Goal: Task Accomplishment & Management: Manage account settings

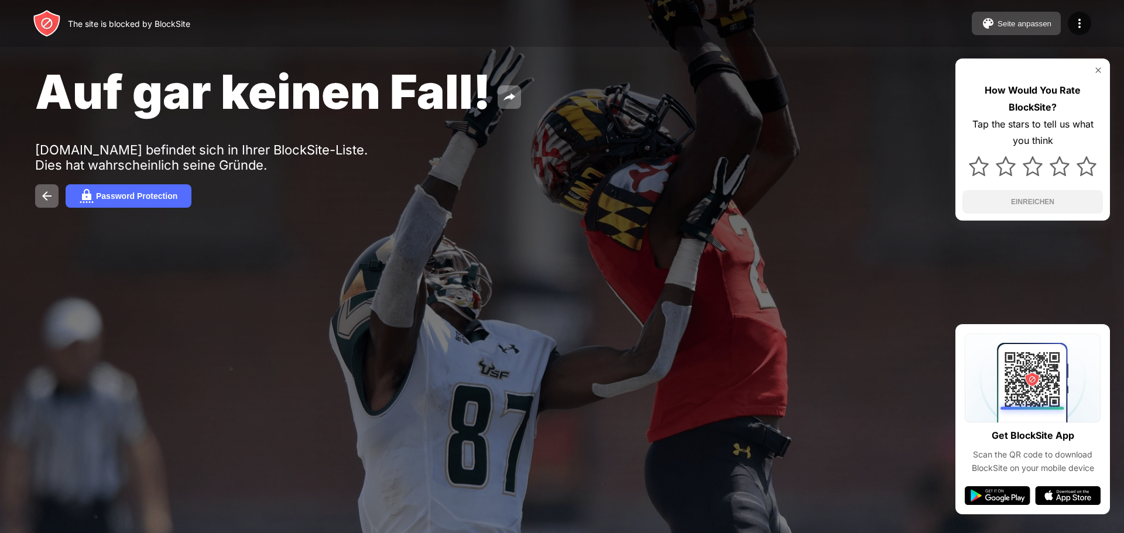
click at [1037, 25] on div "Seite anpassen" at bounding box center [1024, 23] width 54 height 9
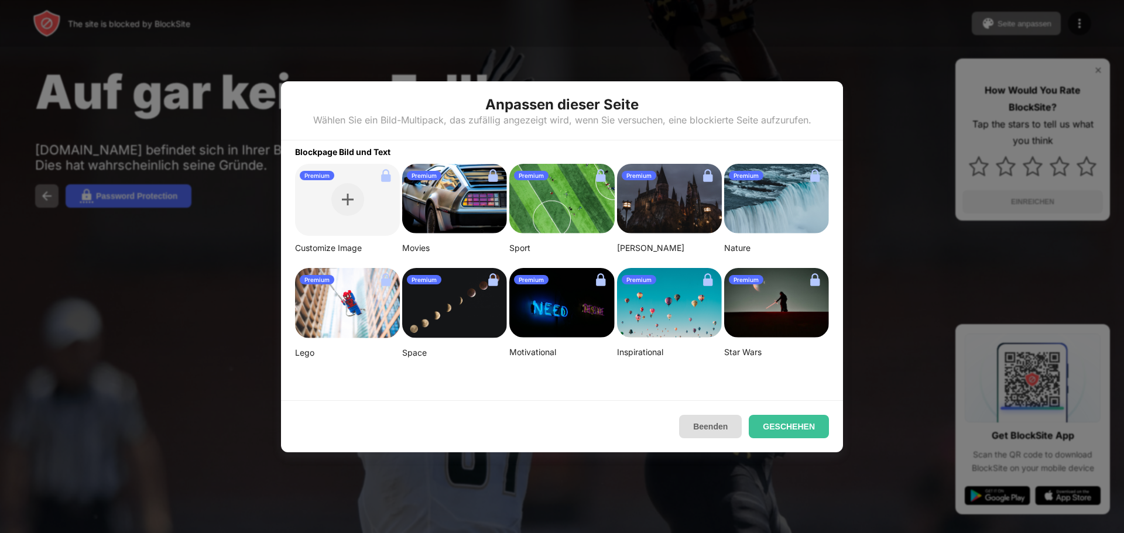
click at [724, 423] on button "Beenden" at bounding box center [710, 426] width 63 height 23
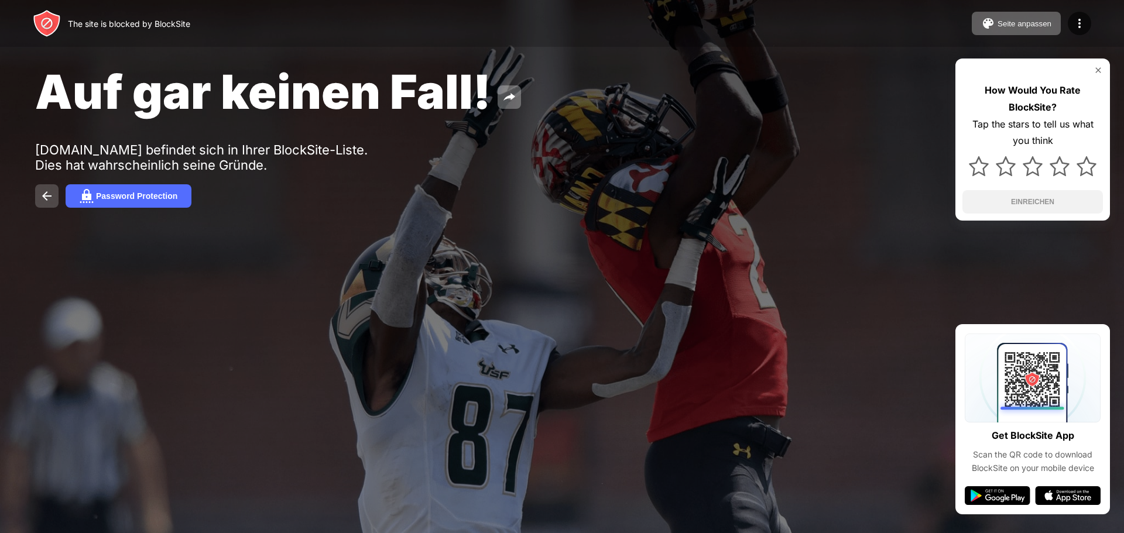
click at [49, 202] on img at bounding box center [47, 196] width 14 height 14
drag, startPoint x: 1101, startPoint y: 67, endPoint x: 1093, endPoint y: 44, distance: 23.5
click at [1102, 67] on img at bounding box center [1097, 70] width 9 height 9
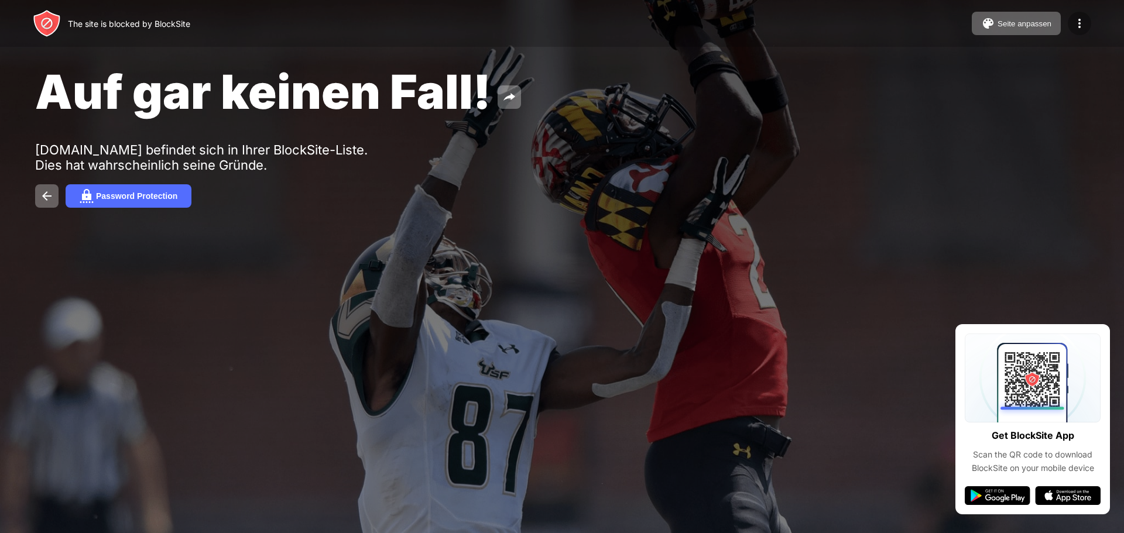
click at [1087, 26] on div at bounding box center [1079, 23] width 23 height 23
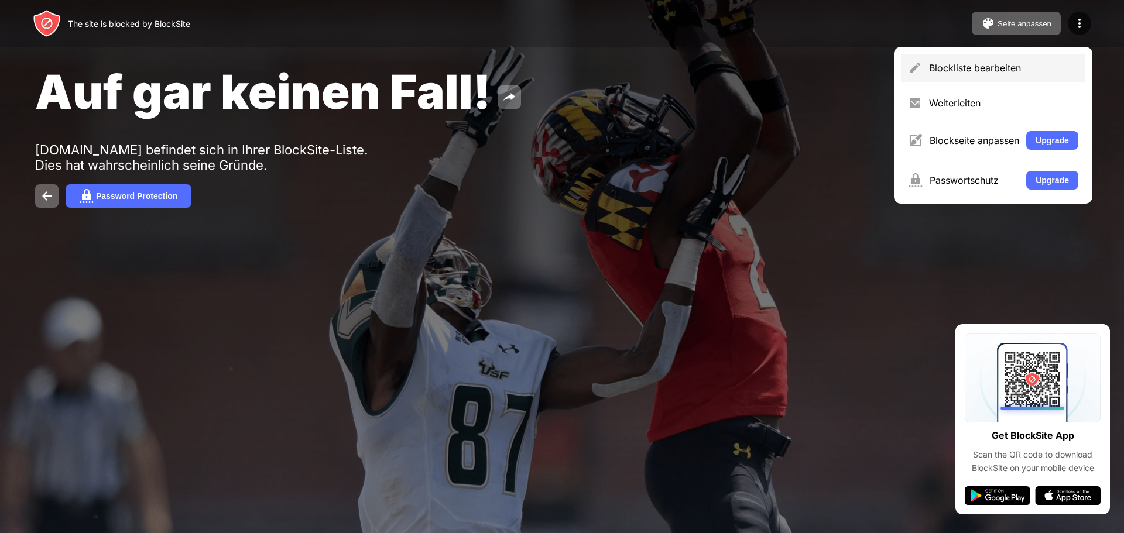
click at [1025, 71] on div "Blockliste bearbeiten" at bounding box center [1003, 68] width 149 height 12
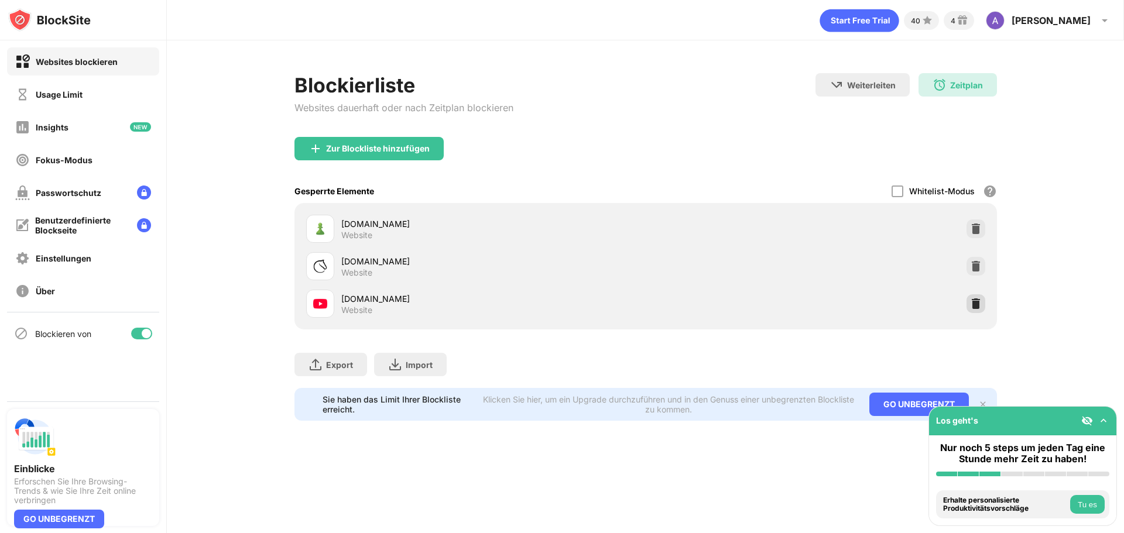
click at [982, 305] on div at bounding box center [975, 303] width 19 height 19
